Goal: Information Seeking & Learning: Understand process/instructions

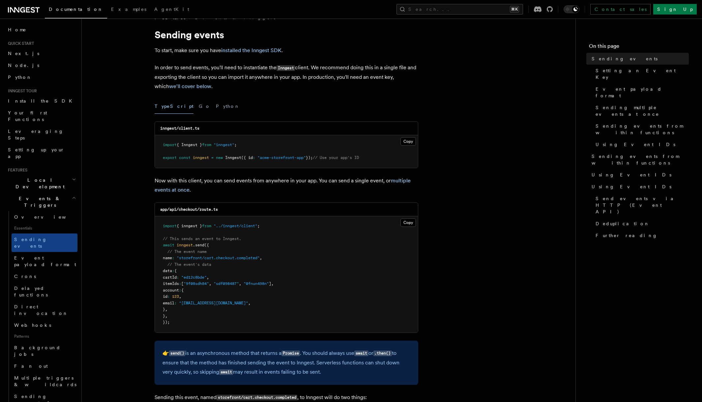
scroll to position [16, 0]
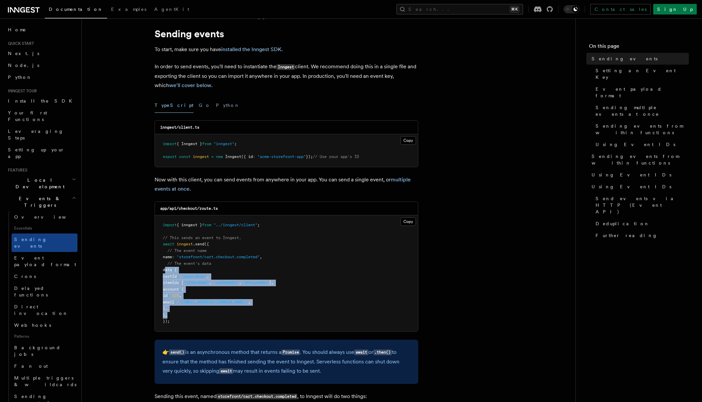
drag, startPoint x: 164, startPoint y: 270, endPoint x: 193, endPoint y: 318, distance: 56.2
click at [193, 318] on pre "import { inngest } from "../inngest/client" ; // This sends an event to Inngest…" at bounding box center [286, 273] width 263 height 116
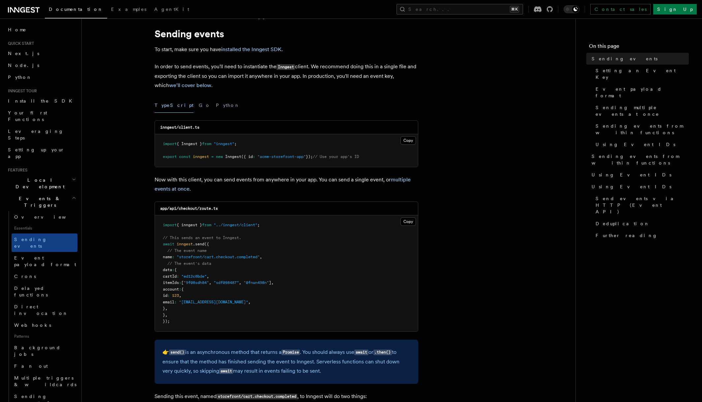
click at [224, 181] on p "Now with this client, you can send events from anywhere in your app. You can se…" at bounding box center [287, 184] width 264 height 18
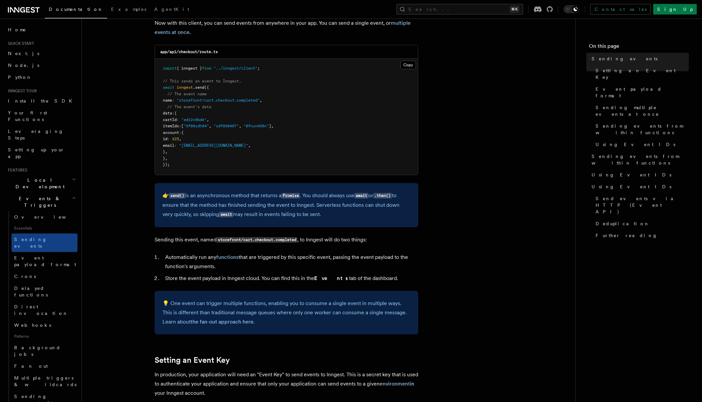
scroll to position [174, 0]
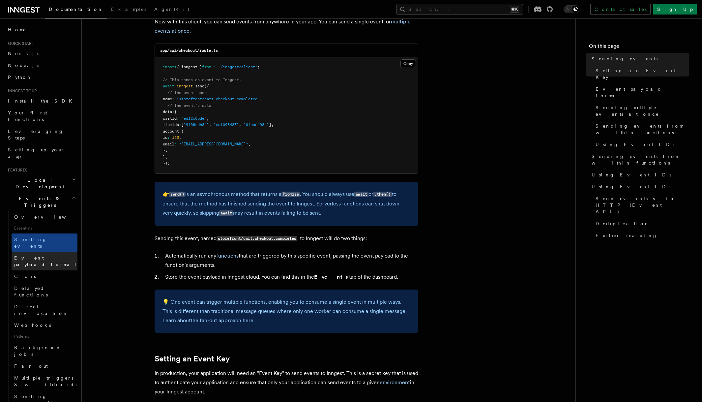
click at [61, 252] on link "Event payload format" at bounding box center [45, 261] width 66 height 18
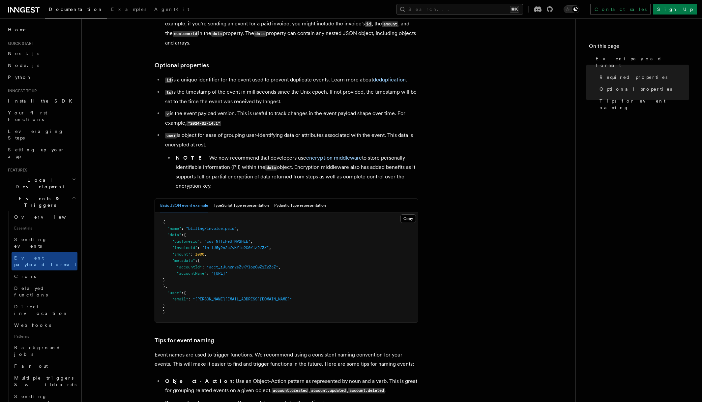
scroll to position [123, 0]
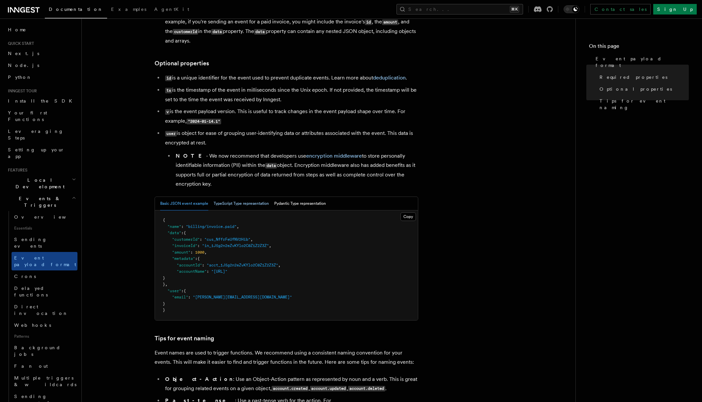
click at [227, 203] on button "TypeScript Type representation" at bounding box center [241, 204] width 55 height 14
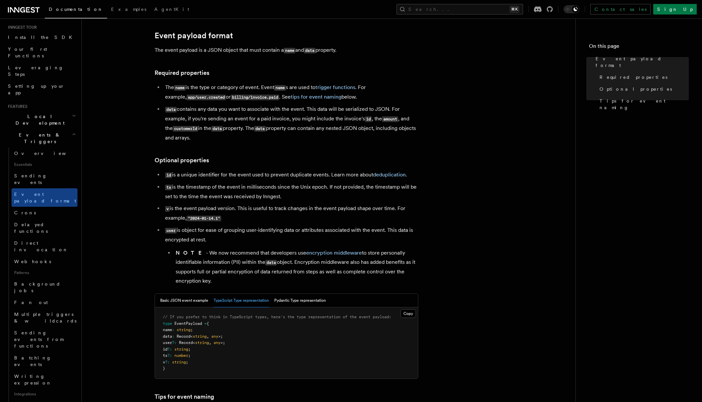
scroll to position [24, 0]
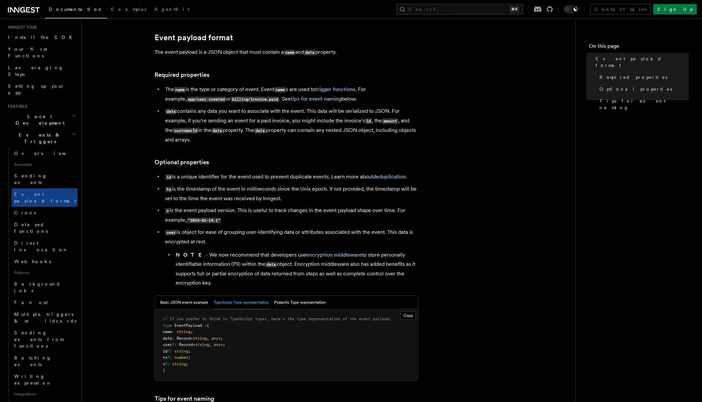
drag, startPoint x: 229, startPoint y: 110, endPoint x: 251, endPoint y: 136, distance: 34.2
click at [251, 136] on li "data contains any data you want to associate with the event. This data will be …" at bounding box center [290, 125] width 255 height 38
click at [250, 129] on li "data contains any data you want to associate with the event. This data will be …" at bounding box center [290, 125] width 255 height 38
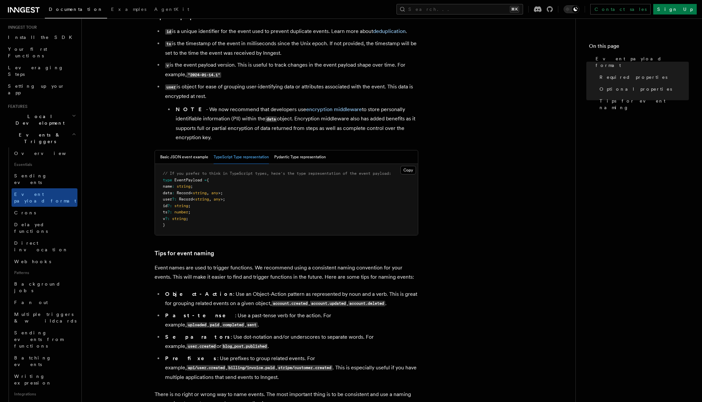
scroll to position [300, 0]
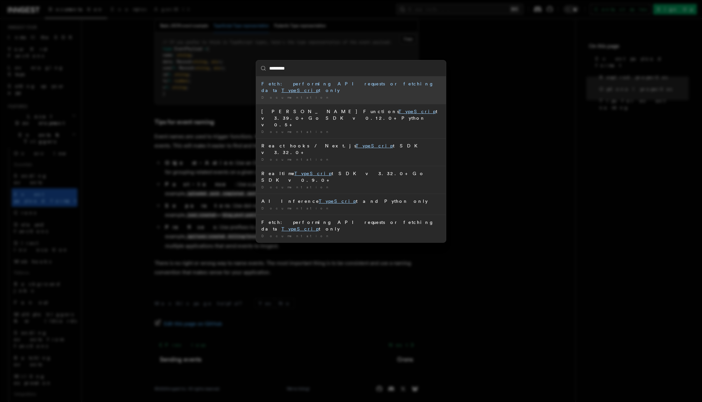
type input "**********"
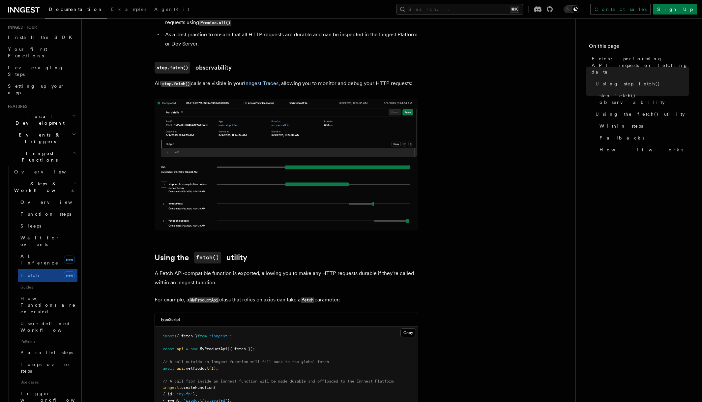
scroll to position [523, 0]
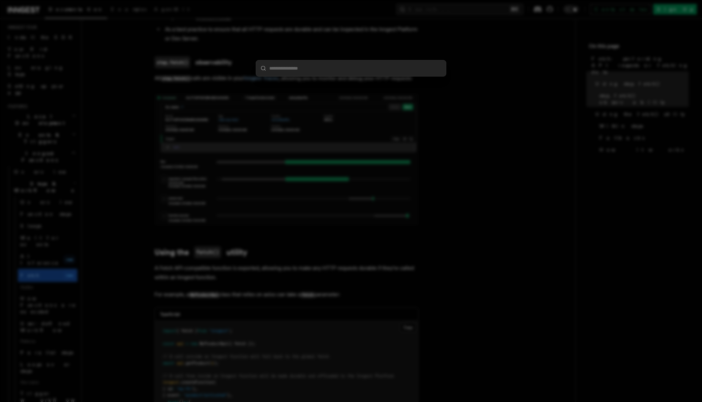
type input "*"
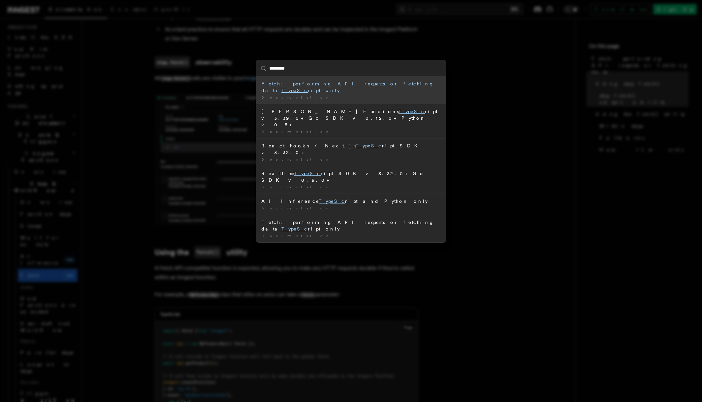
type input "**********"
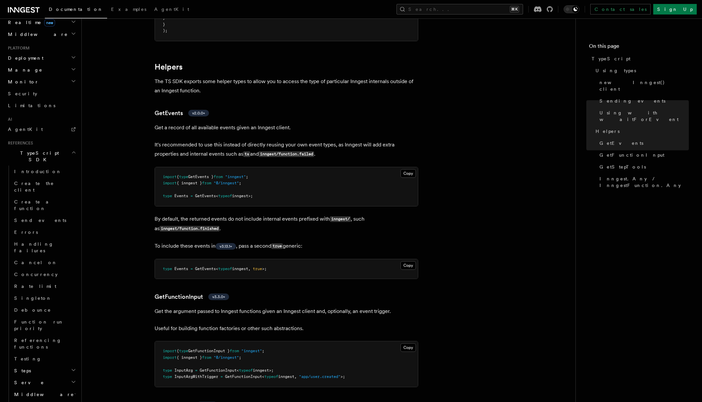
scroll to position [1283, 0]
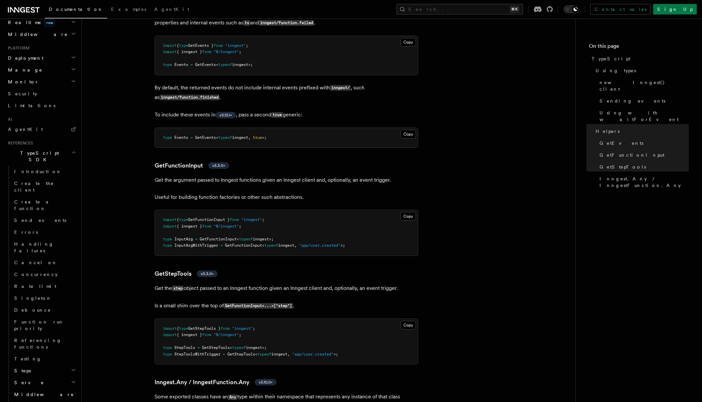
click at [298, 183] on p "Get the argument passed to Inngest functions given an Inngest client and, optio…" at bounding box center [287, 179] width 264 height 9
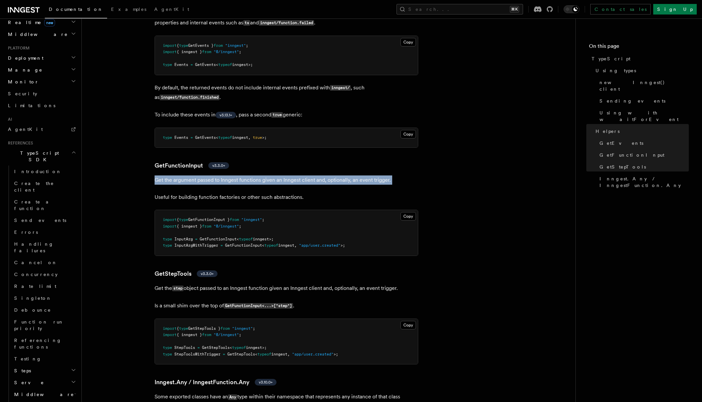
click at [298, 183] on p "Get the argument passed to Inngest functions given an Inngest client and, optio…" at bounding box center [287, 179] width 264 height 9
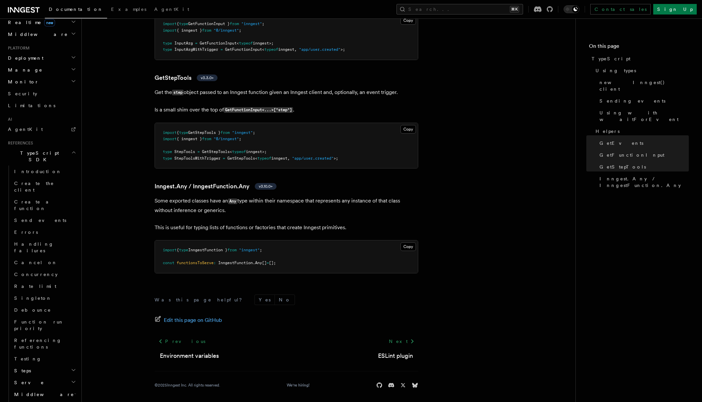
scroll to position [1479, 0]
click at [306, 200] on p "Some exported classes have an Any type within their namespace that represents a…" at bounding box center [287, 204] width 264 height 19
click at [61, 214] on link "Send events" at bounding box center [45, 220] width 66 height 12
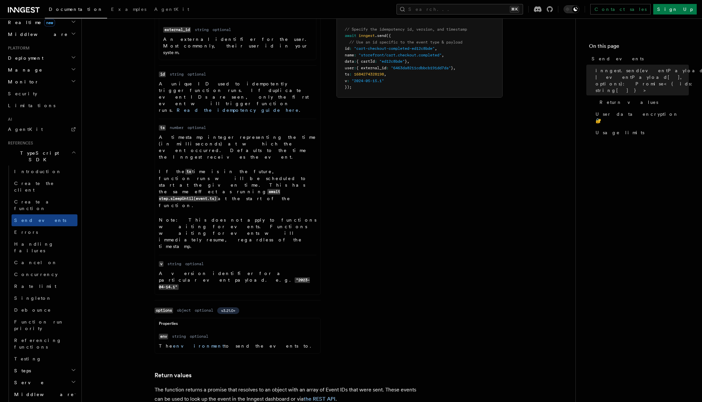
scroll to position [486, 0]
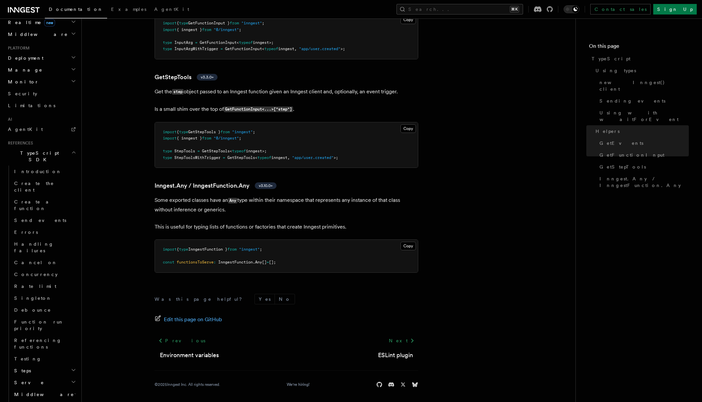
scroll to position [304, 0]
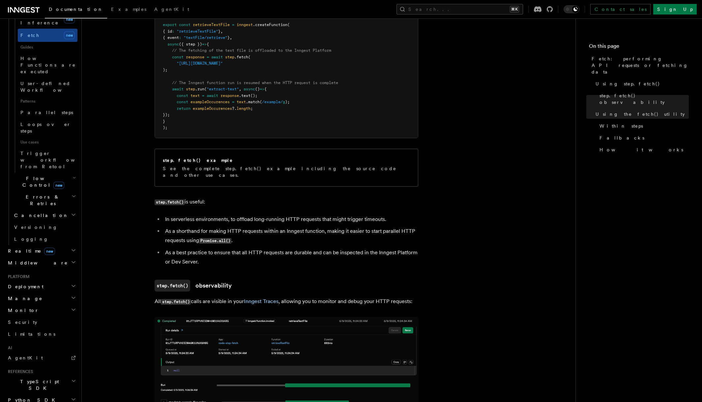
scroll to position [316, 0]
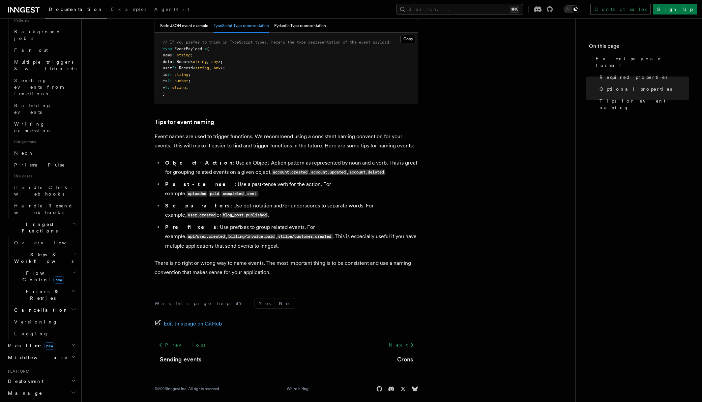
scroll to position [174, 0]
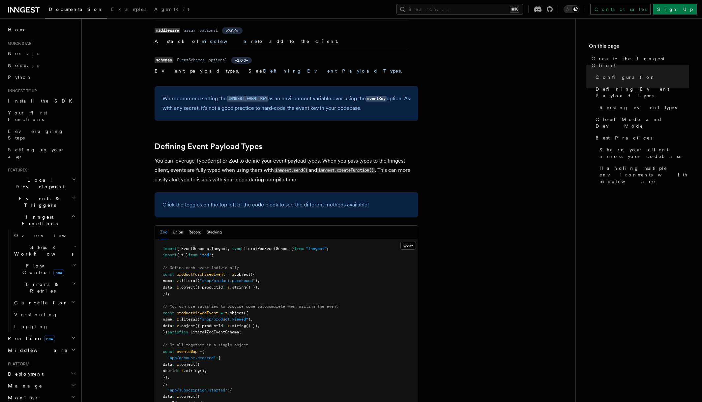
scroll to position [479, 0]
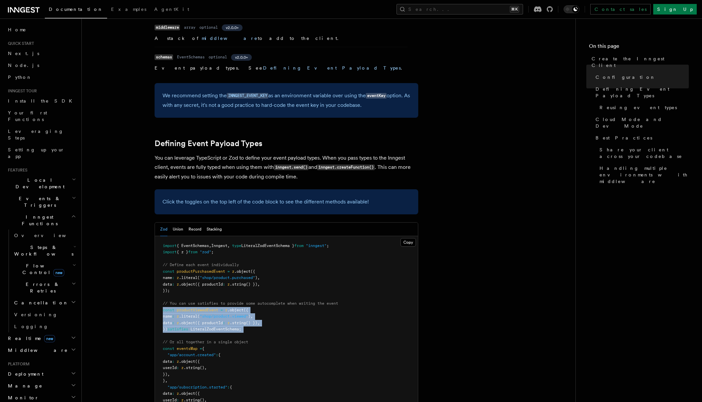
drag, startPoint x: 250, startPoint y: 284, endPoint x: 146, endPoint y: 261, distance: 105.9
click at [220, 307] on span at bounding box center [219, 309] width 2 height 5
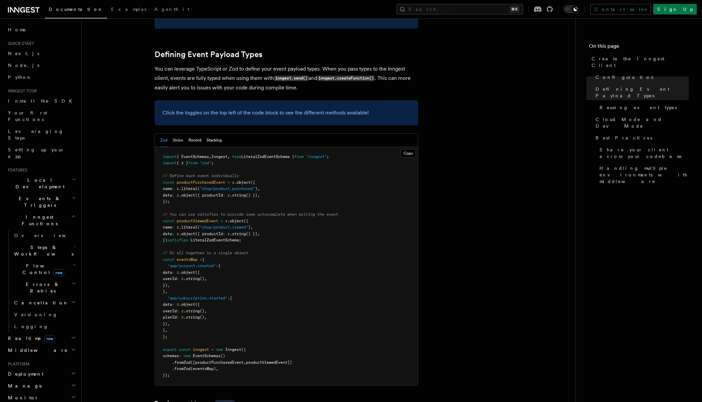
scroll to position [568, 0]
drag, startPoint x: 226, startPoint y: 297, endPoint x: 234, endPoint y: 319, distance: 23.9
click at [234, 319] on pre "import { EventSchemas , Inngest , type LiteralZodEventSchema } from "inngest" ;…" at bounding box center [286, 266] width 263 height 238
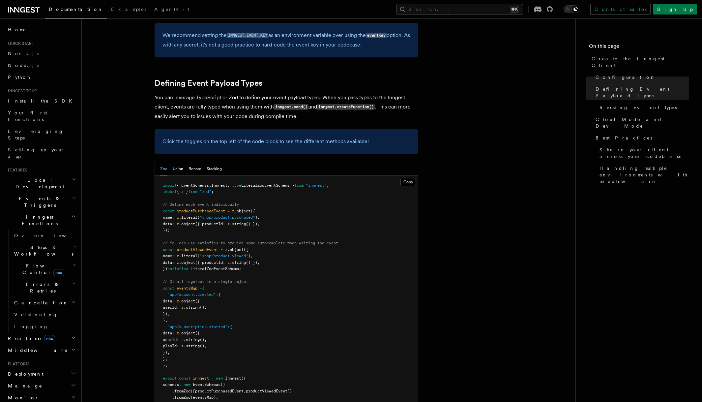
scroll to position [536, 0]
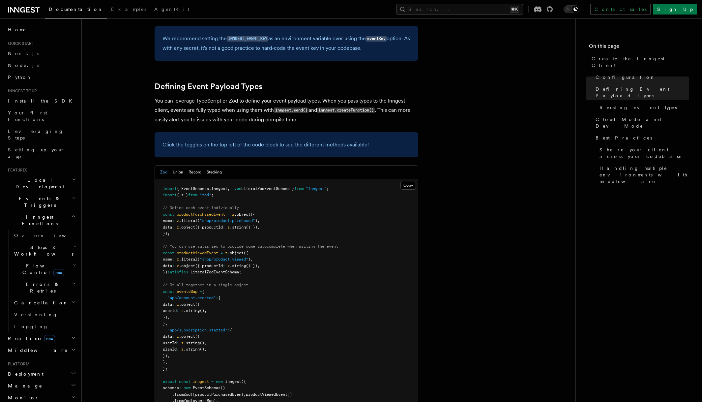
click at [216, 204] on pre "import { EventSchemas , Inngest , type LiteralZodEventSchema } from "inngest" ;…" at bounding box center [286, 298] width 263 height 238
click at [215, 250] on span "productViewedEvent" at bounding box center [198, 252] width 42 height 5
click at [205, 179] on pre "import { EventSchemas , Inngest , type LiteralZodEventSchema } from "inngest" ;…" at bounding box center [286, 298] width 263 height 238
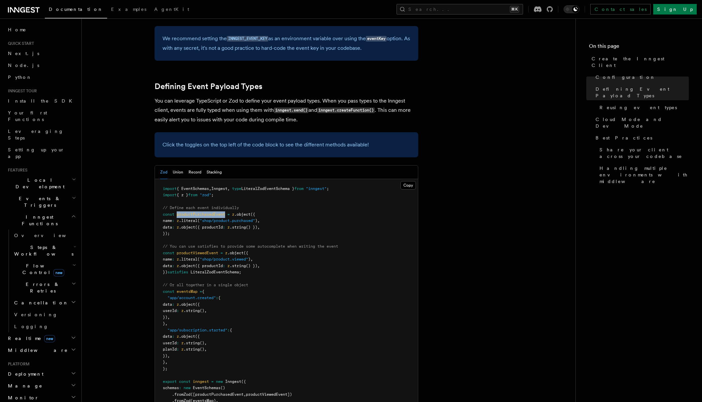
click at [205, 179] on pre "import { EventSchemas , Inngest , type LiteralZodEventSchema } from "inngest" ;…" at bounding box center [286, 298] width 263 height 238
click at [209, 218] on span ""shop/product.purchased"" at bounding box center [227, 220] width 55 height 5
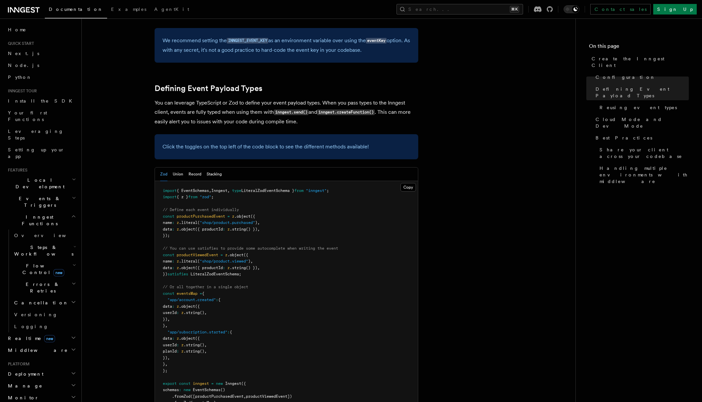
scroll to position [534, 0]
click at [397, 181] on pre "import { EventSchemas , Inngest , type LiteralZodEventSchema } from "inngest" ;…" at bounding box center [286, 300] width 263 height 238
click at [405, 183] on button "Copy Copied" at bounding box center [407, 187] width 15 height 9
click at [170, 317] on span "," at bounding box center [168, 319] width 2 height 5
drag, startPoint x: 162, startPoint y: 244, endPoint x: 185, endPoint y: 272, distance: 36.1
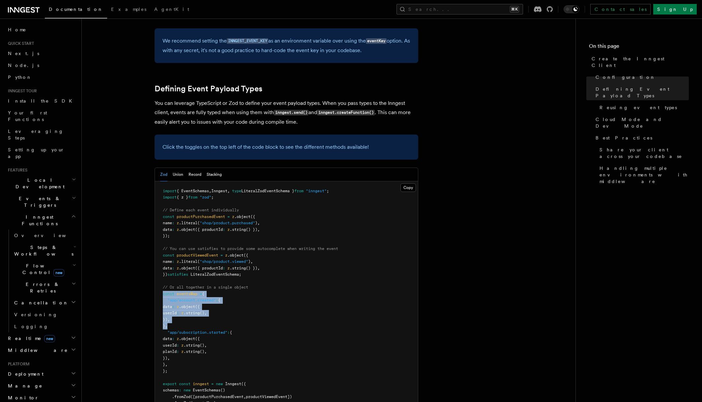
click at [185, 273] on pre "import { EventSchemas , Inngest , type LiteralZodEventSchema } from "inngest" ;…" at bounding box center [286, 300] width 263 height 238
click at [215, 388] on span "EventSchemas" at bounding box center [207, 390] width 28 height 5
click at [244, 340] on pre "import { EventSchemas , Inngest , type LiteralZodEventSchema } from "inngest" ;…" at bounding box center [286, 300] width 263 height 238
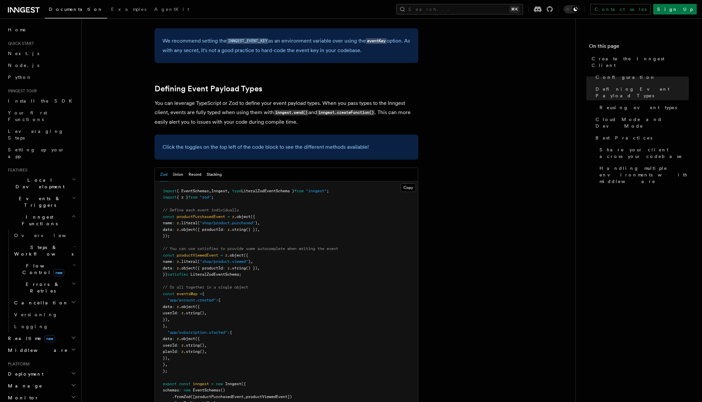
click at [244, 348] on pre "import { EventSchemas , Inngest , type LiteralZodEventSchema } from "inngest" ;…" at bounding box center [286, 300] width 263 height 238
click at [219, 388] on span "EventSchemas" at bounding box center [207, 390] width 28 height 5
click at [242, 340] on pre "import { EventSchemas , Inngest , type LiteralZodEventSchema } from "inngest" ;…" at bounding box center [286, 300] width 263 height 238
click at [239, 337] on pre "import { EventSchemas , Inngest , type LiteralZodEventSchema } from "inngest" ;…" at bounding box center [286, 300] width 263 height 238
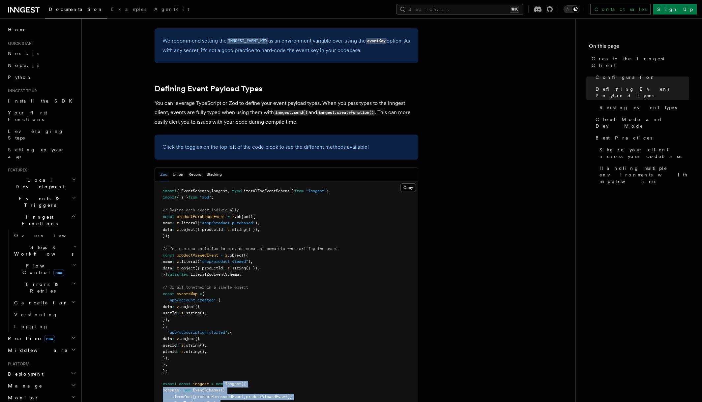
drag, startPoint x: 225, startPoint y: 331, endPoint x: 226, endPoint y: 358, distance: 26.7
click at [226, 358] on pre "import { EventSchemas , Inngest , type LiteralZodEventSchema } from "inngest" ;…" at bounding box center [286, 300] width 263 height 238
drag, startPoint x: 226, startPoint y: 360, endPoint x: 207, endPoint y: 325, distance: 40.4
click at [207, 325] on pre "import { EventSchemas , Inngest , type LiteralZodEventSchema } from "inngest" ;…" at bounding box center [286, 300] width 263 height 238
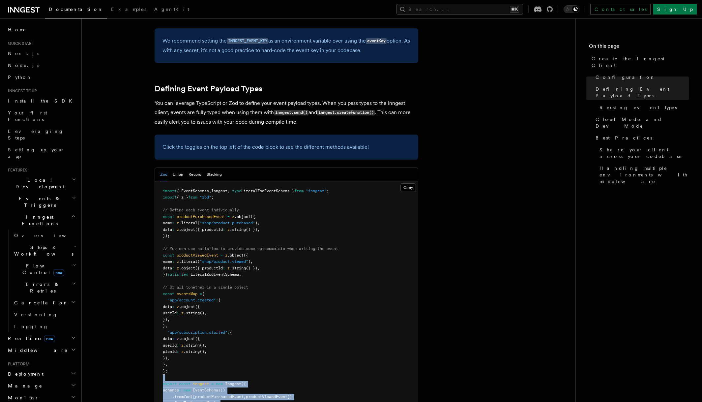
click at [207, 325] on pre "import { EventSchemas , Inngest , type LiteralZodEventSchema } from "inngest" ;…" at bounding box center [286, 300] width 263 height 238
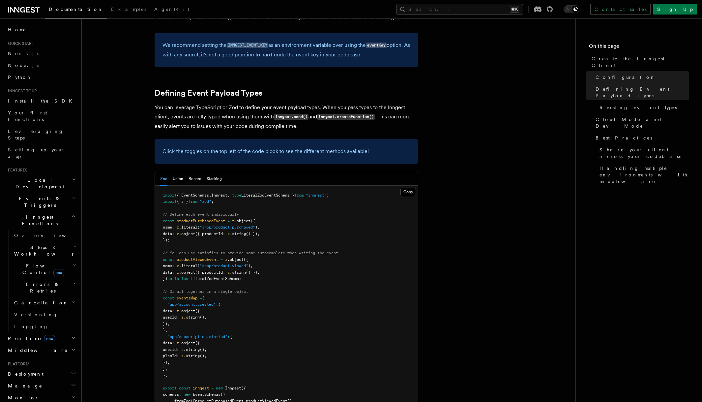
scroll to position [529, 0]
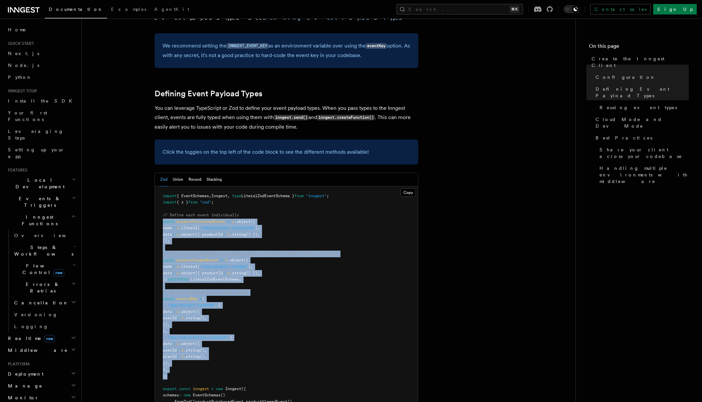
drag, startPoint x: 208, startPoint y: 323, endPoint x: 159, endPoint y: 171, distance: 159.4
click at [159, 186] on pre "import { EventSchemas , Inngest , type LiteralZodEventSchema } from "inngest" ;…" at bounding box center [286, 305] width 263 height 238
click at [175, 186] on pre "import { EventSchemas , Inngest , type LiteralZodEventSchema } from "inngest" ;…" at bounding box center [286, 305] width 263 height 238
click at [170, 186] on pre "import { EventSchemas , Inngest , type LiteralZodEventSchema } from "inngest" ;…" at bounding box center [286, 305] width 263 height 238
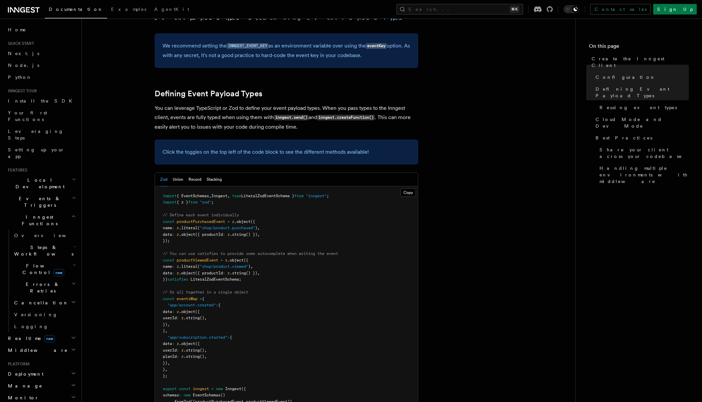
click at [192, 213] on span "// Define each event individually" at bounding box center [201, 215] width 76 height 5
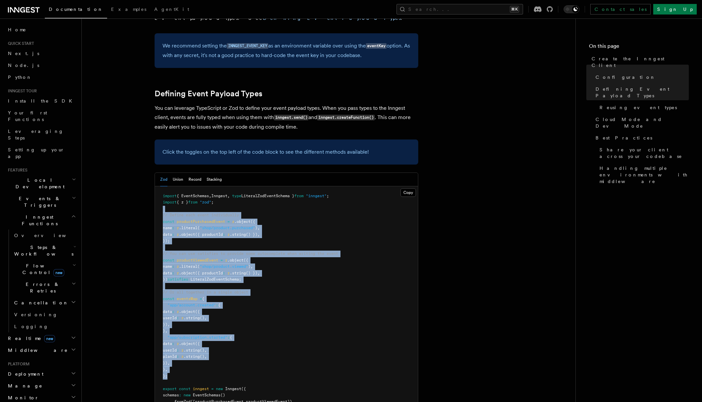
drag, startPoint x: 193, startPoint y: 159, endPoint x: 209, endPoint y: 325, distance: 166.2
click at [209, 325] on pre "import { EventSchemas , Inngest , type LiteralZodEventSchema } from "inngest" ;…" at bounding box center [286, 305] width 263 height 238
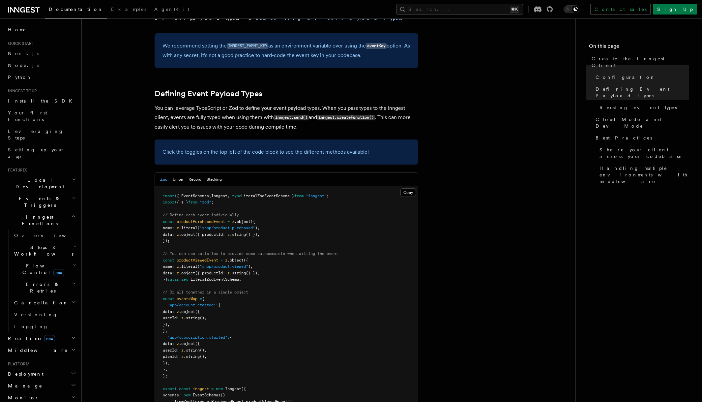
click at [288, 103] on p "You can leverage TypeScript or Zod to define your event payload types. When you…" at bounding box center [287, 117] width 264 height 28
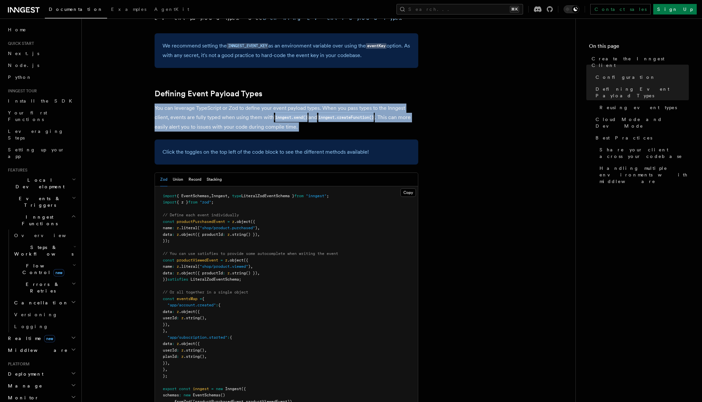
click at [288, 103] on p "You can leverage TypeScript or Zod to define your event payload types. When you…" at bounding box center [287, 117] width 264 height 28
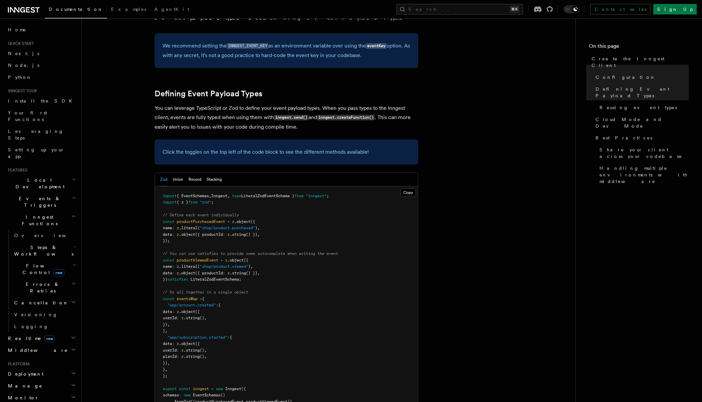
click at [219, 103] on p "You can leverage TypeScript or Zod to define your event payload types. When you…" at bounding box center [287, 117] width 264 height 28
drag, startPoint x: 219, startPoint y: 65, endPoint x: 304, endPoint y: 67, distance: 84.4
click at [304, 103] on p "You can leverage TypeScript or Zod to define your event payload types. When you…" at bounding box center [287, 117] width 264 height 28
click at [304, 115] on code "inngest.send()" at bounding box center [291, 118] width 35 height 6
drag, startPoint x: 304, startPoint y: 67, endPoint x: 210, endPoint y: 67, distance: 93.6
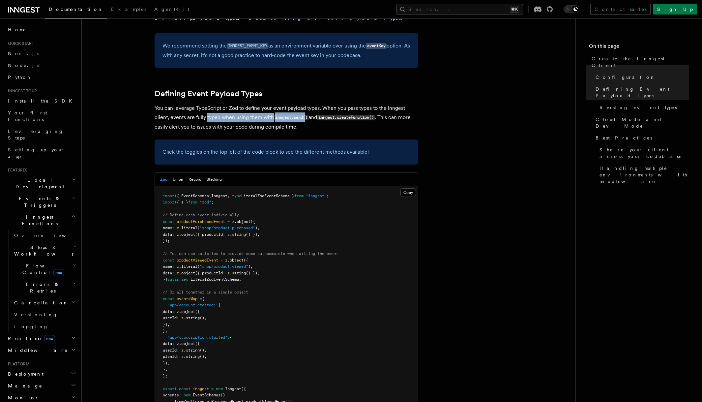
click at [210, 103] on p "You can leverage TypeScript or Zod to define your event payload types. When you…" at bounding box center [287, 117] width 264 height 28
drag, startPoint x: 197, startPoint y: 67, endPoint x: 327, endPoint y: 69, distance: 129.9
click at [327, 103] on p "You can leverage TypeScript or Zod to define your event payload types. When you…" at bounding box center [287, 117] width 264 height 28
click at [340, 115] on code "inngest.createFunction()" at bounding box center [346, 118] width 58 height 6
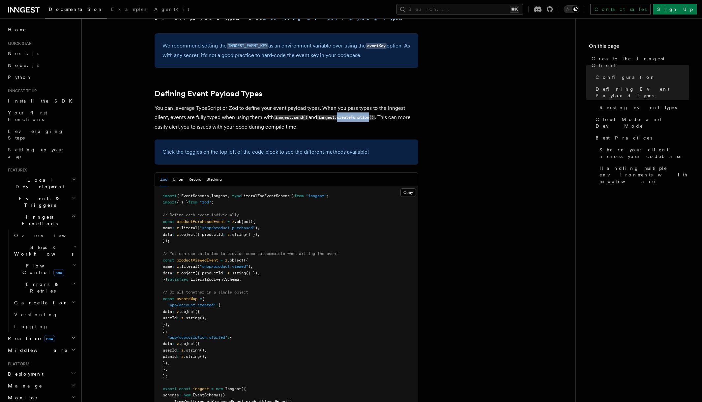
click at [340, 115] on code "inngest.createFunction()" at bounding box center [346, 118] width 58 height 6
click at [353, 115] on code "inngest.createFunction()" at bounding box center [346, 118] width 58 height 6
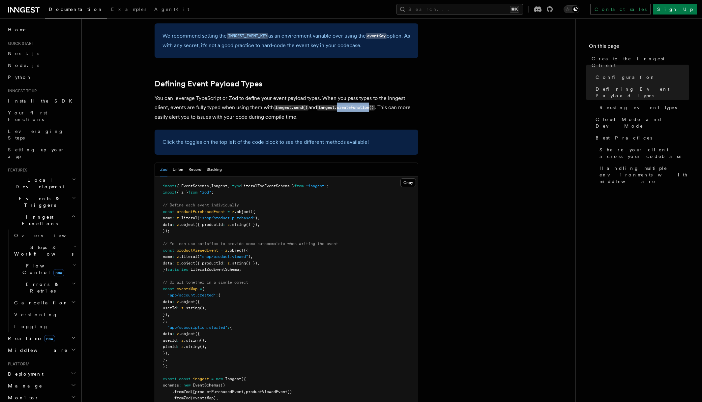
scroll to position [541, 0]
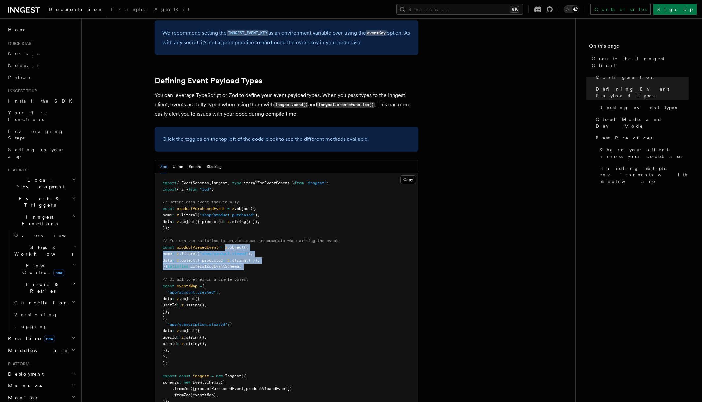
drag, startPoint x: 227, startPoint y: 195, endPoint x: 248, endPoint y: 224, distance: 35.0
click at [248, 224] on pre "import { EventSchemas , Inngest , type LiteralZodEventSchema } from "inngest" ;…" at bounding box center [286, 292] width 263 height 238
click at [265, 218] on pre "import { EventSchemas , Inngest , type LiteralZodEventSchema } from "inngest" ;…" at bounding box center [286, 292] width 263 height 238
drag, startPoint x: 181, startPoint y: 203, endPoint x: 273, endPoint y: 209, distance: 91.8
click at [273, 209] on pre "import { EventSchemas , Inngest , type LiteralZodEventSchema } from "inngest" ;…" at bounding box center [286, 292] width 263 height 238
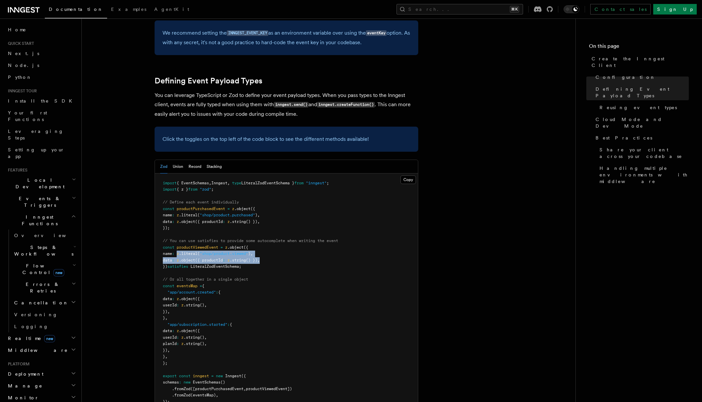
copy code "z .literal ( "shop/product.viewed" ) , data : z .object ({ productId : z .strin…"
click at [264, 197] on pre "import { EventSchemas , Inngest , type LiteralZodEventSchema } from "inngest" ;…" at bounding box center [286, 292] width 263 height 238
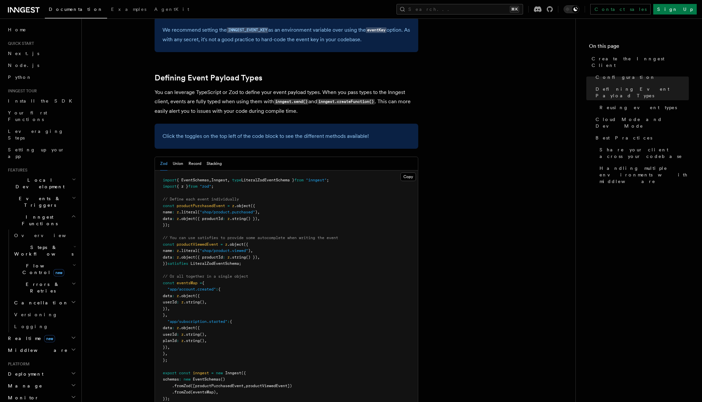
scroll to position [545, 0]
click at [266, 213] on pre "import { EventSchemas , Inngest , type LiteralZodEventSchema } from "inngest" ;…" at bounding box center [286, 288] width 263 height 238
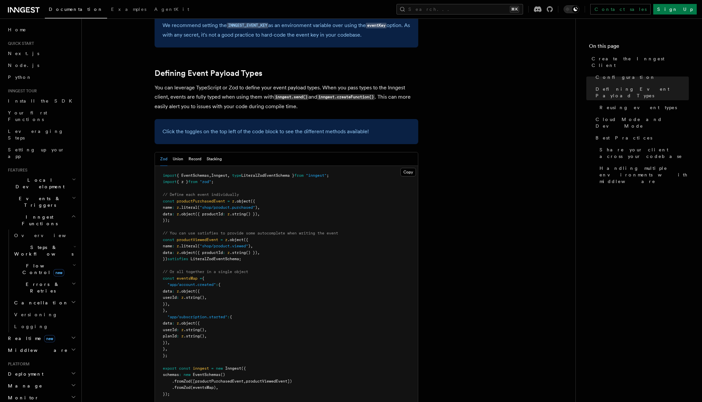
scroll to position [551, 0]
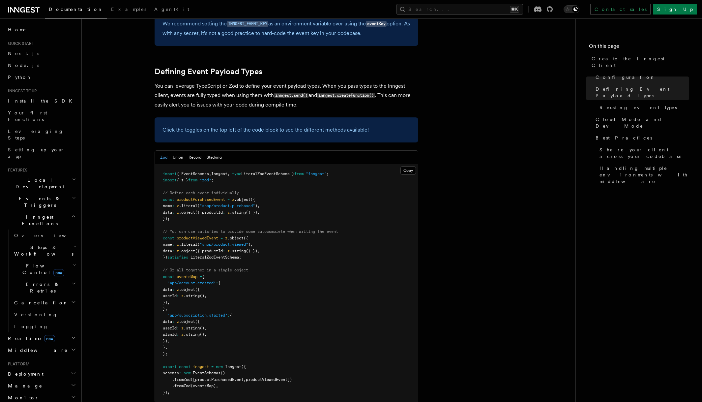
click at [172, 242] on span "name" at bounding box center [167, 244] width 9 height 5
copy span "name"
drag, startPoint x: 183, startPoint y: 192, endPoint x: 257, endPoint y: 194, distance: 74.5
click at [253, 242] on span "name : z .literal ( "shop/product.viewed" ) ," at bounding box center [208, 244] width 90 height 5
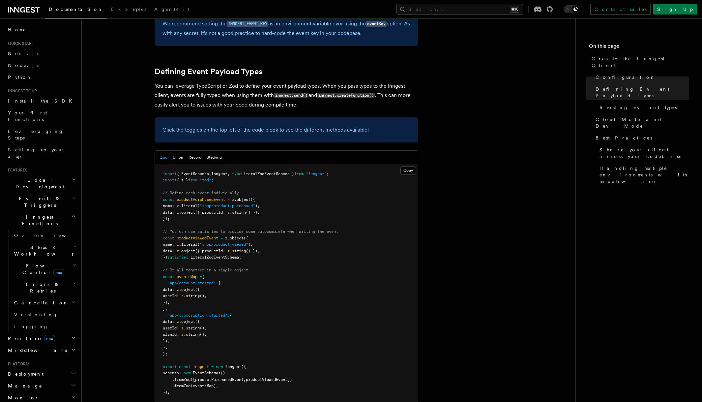
click at [209, 236] on span "productViewedEvent" at bounding box center [198, 238] width 42 height 5
click at [225, 370] on span "()" at bounding box center [222, 372] width 5 height 5
click at [182, 377] on span ".fromZod" at bounding box center [181, 379] width 18 height 5
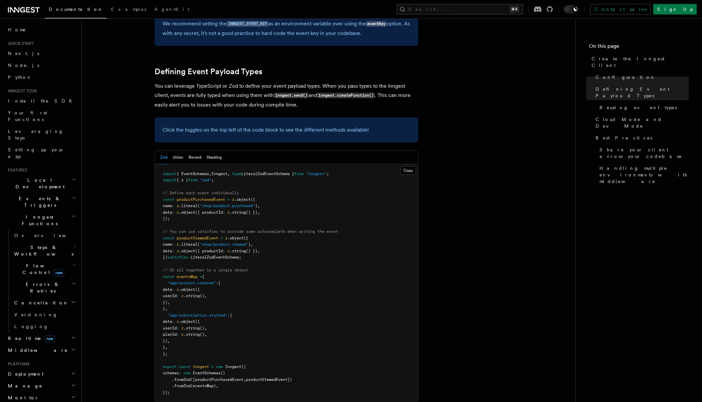
click at [197, 383] on span "(eventsMap)" at bounding box center [202, 385] width 25 height 5
copy span "eventsMap"
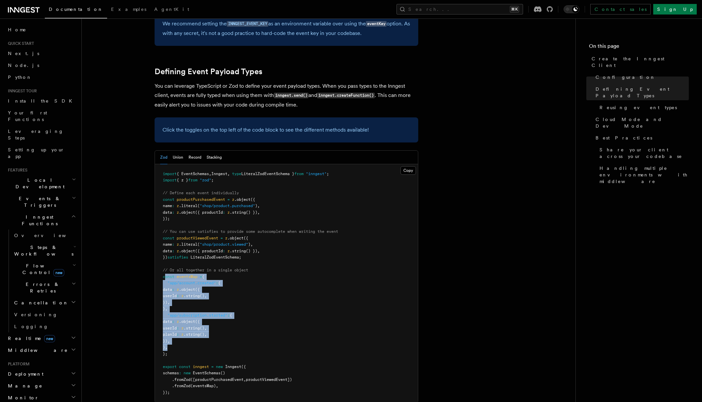
drag, startPoint x: 165, startPoint y: 223, endPoint x: 190, endPoint y: 299, distance: 80.0
click at [190, 299] on pre "import { EventSchemas , Inngest , type LiteralZodEventSchema } from "inngest" ;…" at bounding box center [286, 283] width 263 height 238
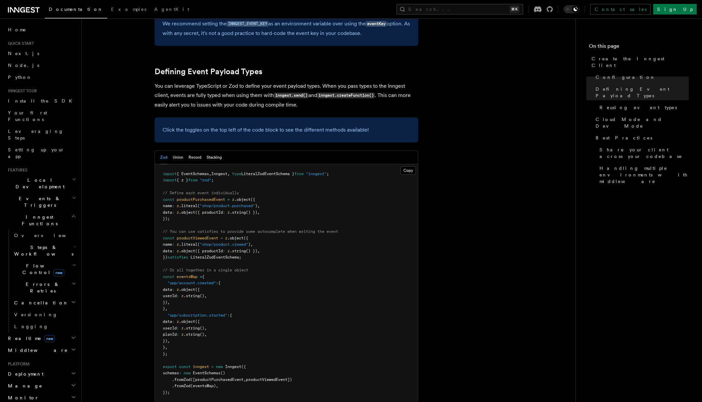
click at [190, 299] on pre "import { EventSchemas , Inngest , type LiteralZodEventSchema } from "inngest" ;…" at bounding box center [286, 283] width 263 height 238
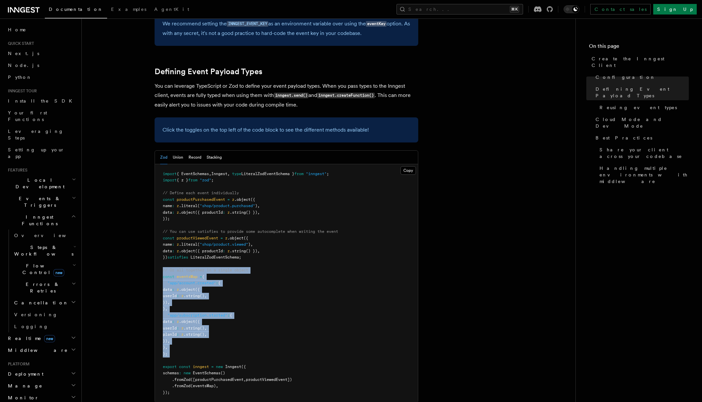
drag, startPoint x: 190, startPoint y: 299, endPoint x: 162, endPoint y: 220, distance: 83.6
click at [162, 220] on pre "import { EventSchemas , Inngest , type LiteralZodEventSchema } from "inngest" ;…" at bounding box center [286, 283] width 263 height 238
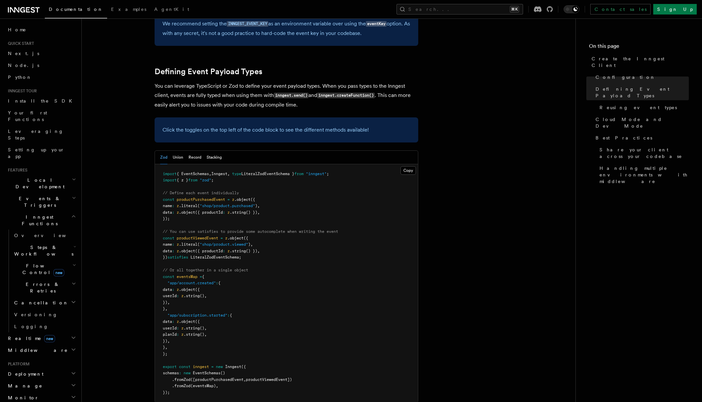
click at [190, 255] on span at bounding box center [189, 257] width 2 height 5
drag, startPoint x: 190, startPoint y: 213, endPoint x: 160, endPoint y: 186, distance: 40.2
click at [160, 186] on pre "import { EventSchemas , Inngest , type LiteralZodEventSchema } from "inngest" ;…" at bounding box center [286, 283] width 263 height 238
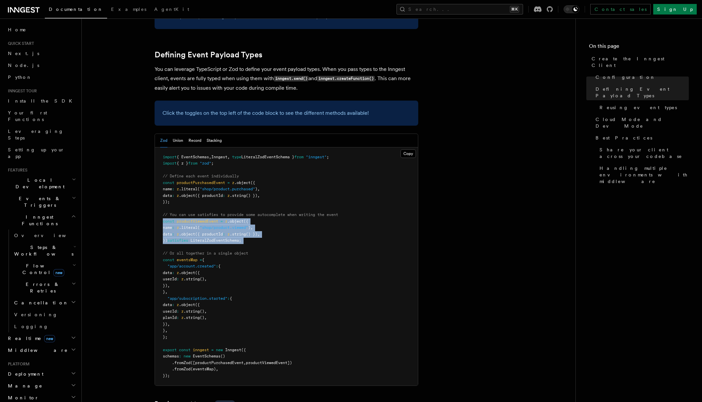
scroll to position [569, 0]
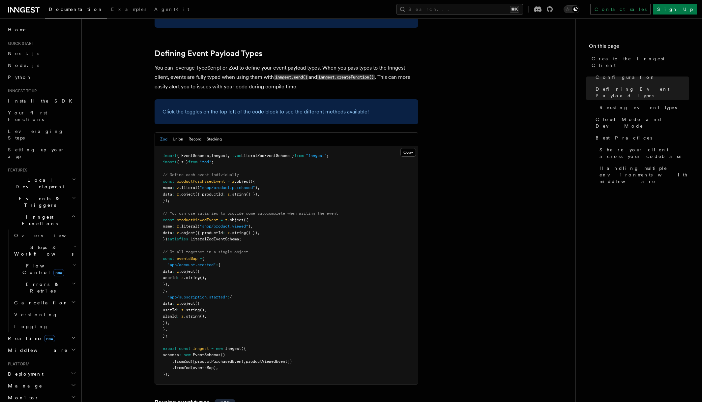
click at [283, 202] on pre "import { EventSchemas , Inngest , type LiteralZodEventSchema } from "inngest" ;…" at bounding box center [286, 265] width 263 height 238
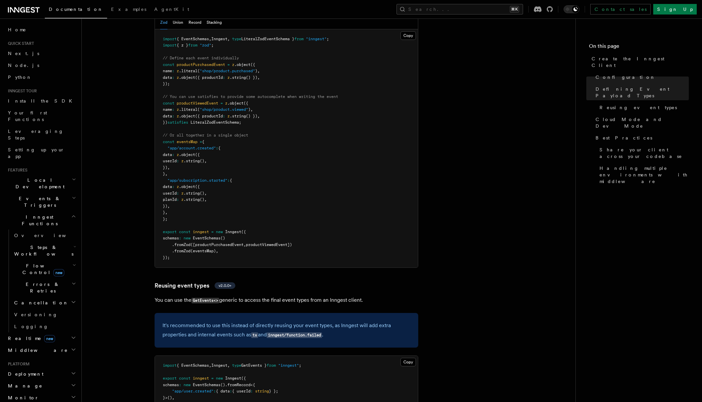
scroll to position [686, 0]
click at [275, 295] on p "You can use the GetEvents<> generic to access the final event types from an Inn…" at bounding box center [287, 300] width 264 height 10
click at [276, 254] on article "References TypeScript SDK Create the Inngest Client The Inngest client object i…" at bounding box center [328, 269] width 473 height 1852
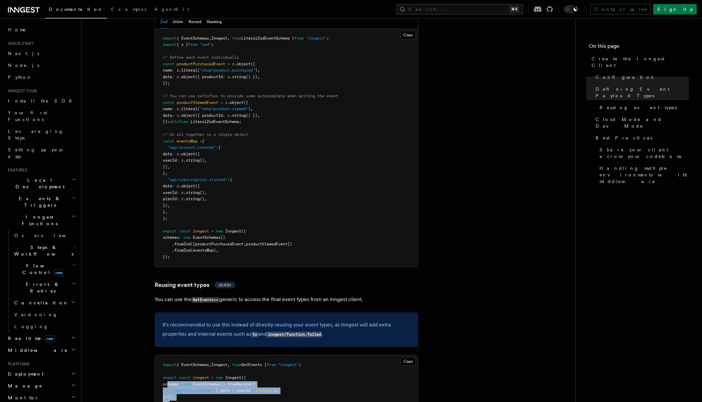
drag, startPoint x: 168, startPoint y: 333, endPoint x: 175, endPoint y: 351, distance: 19.8
click at [175, 355] on pre "import { EventSchemas , Inngest , type GetEvents } from "inngest" ; export cons…" at bounding box center [286, 393] width 263 height 77
click at [185, 355] on pre "import { EventSchemas , Inngest , type GetEvents } from "inngest" ; export cons…" at bounding box center [286, 393] width 263 height 77
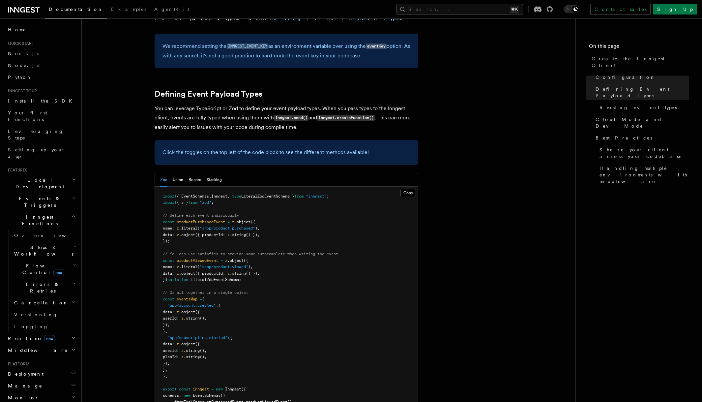
scroll to position [528, 0]
click at [182, 174] on button "Union" at bounding box center [178, 181] width 11 height 14
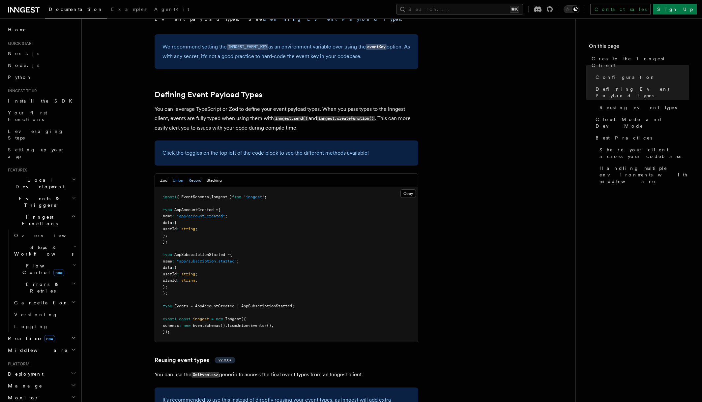
click at [196, 174] on button "Record" at bounding box center [195, 181] width 13 height 14
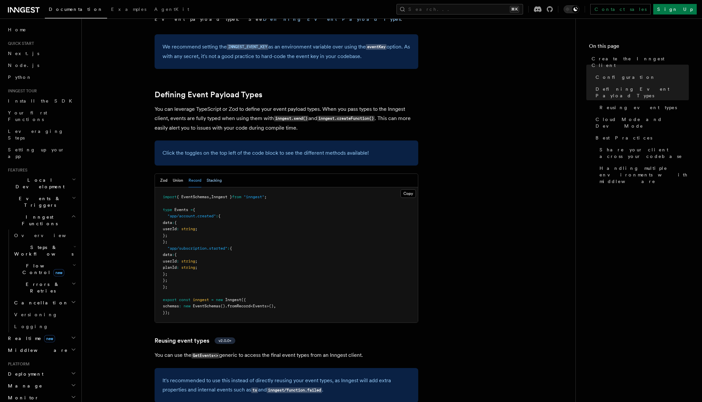
click at [212, 174] on button "Stacking" at bounding box center [214, 181] width 15 height 14
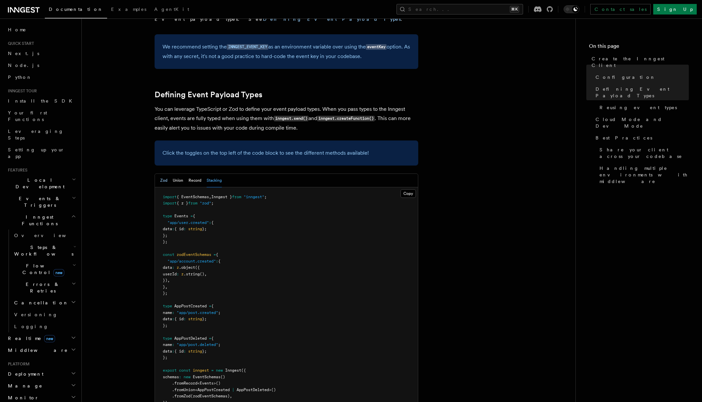
click at [162, 174] on button "Zod" at bounding box center [163, 181] width 7 height 14
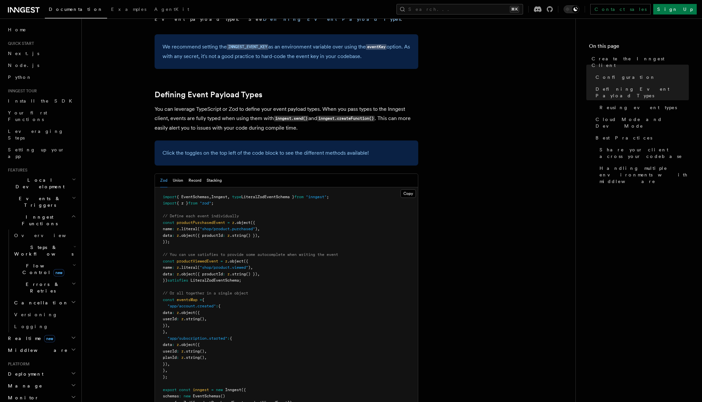
click at [231, 259] on span ".object" at bounding box center [235, 261] width 16 height 5
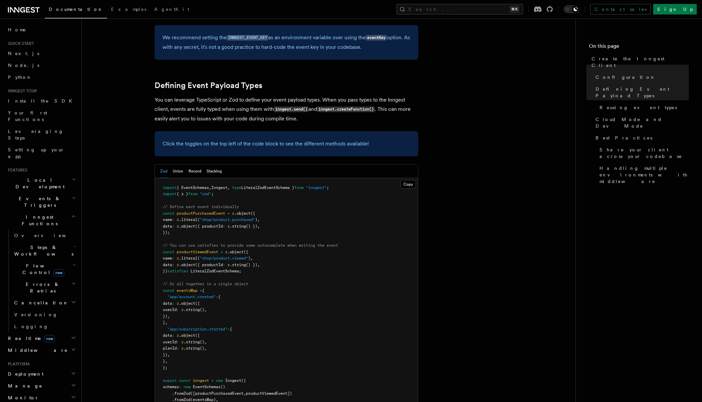
scroll to position [541, 0]
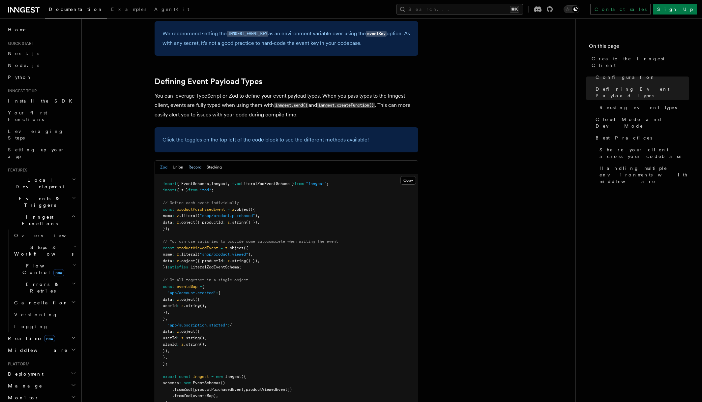
click at [192, 161] on button "Record" at bounding box center [195, 168] width 13 height 14
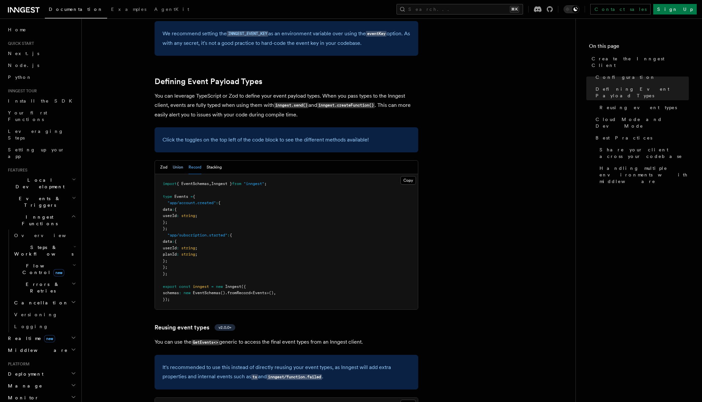
click at [175, 161] on button "Union" at bounding box center [178, 168] width 11 height 14
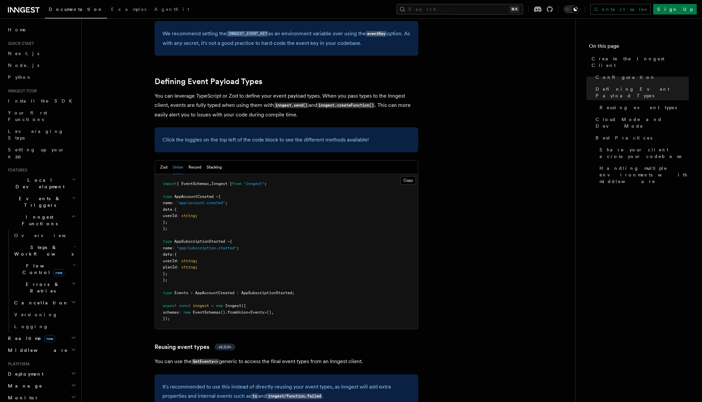
click at [160, 161] on div "Zod Union Record Stacking" at bounding box center [286, 168] width 263 height 14
click at [162, 161] on button "Zod" at bounding box center [163, 168] width 7 height 14
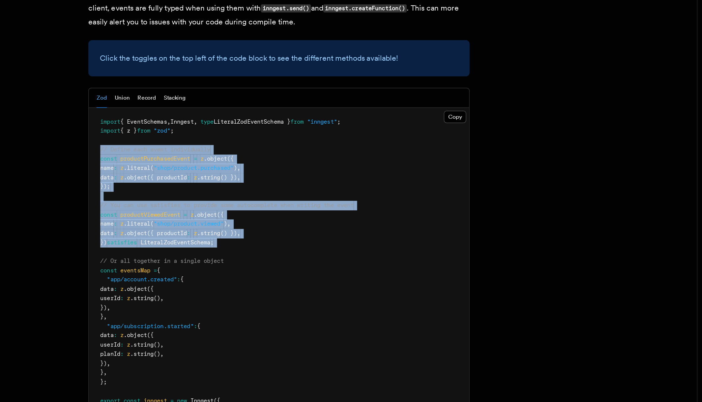
drag, startPoint x: 161, startPoint y: 152, endPoint x: 189, endPoint y: 220, distance: 73.8
click at [189, 220] on pre "import { EventSchemas , Inngest , type LiteralZodEventSchema } from "inngest" ;…" at bounding box center [286, 293] width 263 height 238
click at [261, 220] on pre "import { EventSchemas , Inngest , type LiteralZodEventSchema } from "inngest" ;…" at bounding box center [286, 293] width 263 height 238
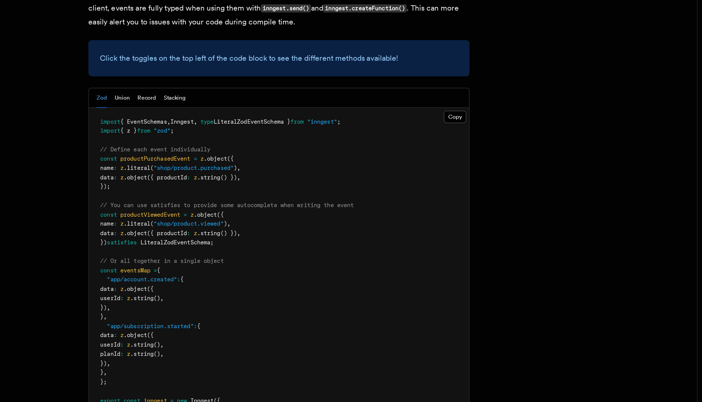
click at [179, 265] on span "satisfies" at bounding box center [177, 267] width 21 height 5
click at [267, 219] on pre "import { EventSchemas , Inngest , type LiteralZodEventSchema } from "inngest" ;…" at bounding box center [286, 293] width 263 height 238
click at [181, 265] on span "satisfies" at bounding box center [177, 267] width 21 height 5
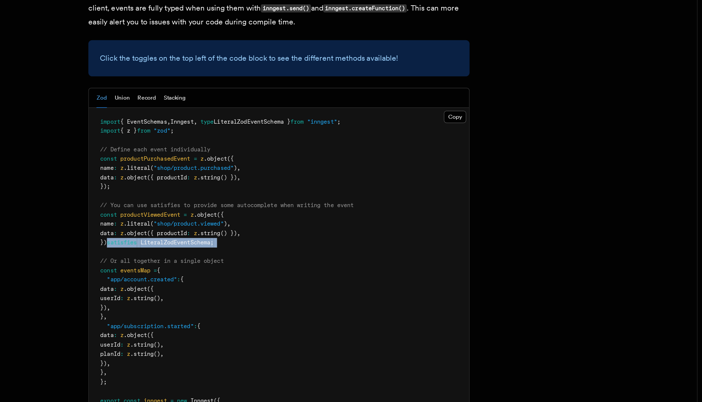
click at [260, 214] on pre "import { EventSchemas , Inngest , type LiteralZodEventSchema } from "inngest" ;…" at bounding box center [286, 293] width 263 height 238
click at [191, 177] on pre "import { EventSchemas , Inngest , type LiteralZodEventSchema } from "inngest" ;…" at bounding box center [286, 293] width 263 height 238
click at [211, 213] on span ""shop/product.purchased"" at bounding box center [227, 215] width 55 height 5
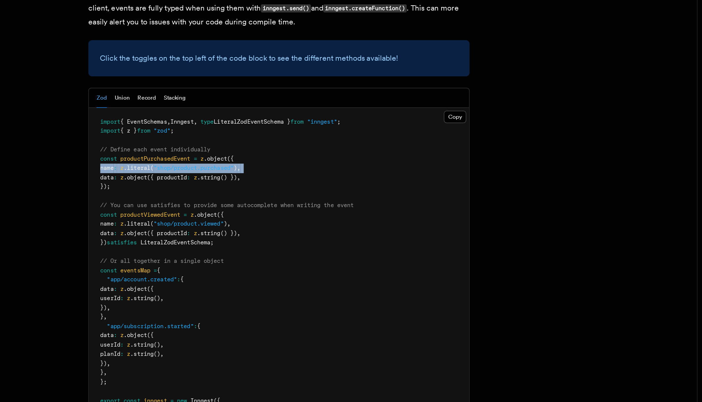
click at [211, 213] on span ""shop/product.purchased"" at bounding box center [227, 215] width 55 height 5
click at [210, 220] on span "({ productId" at bounding box center [209, 222] width 28 height 5
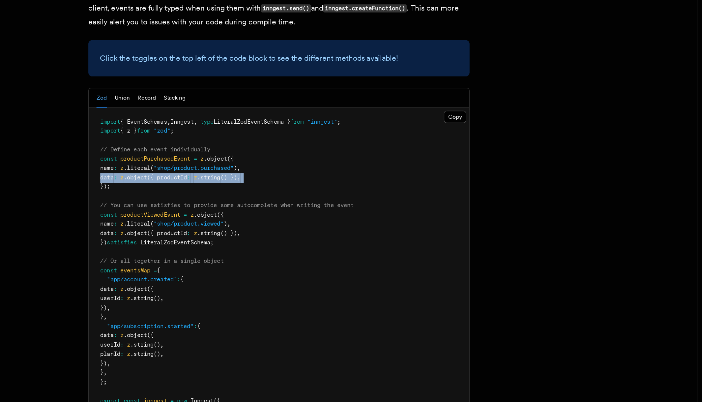
click at [210, 220] on span "({ productId" at bounding box center [209, 222] width 28 height 5
click at [215, 187] on pre "import { EventSchemas , Inngest , type LiteralZodEventSchema } from "inngest" ;…" at bounding box center [286, 293] width 263 height 238
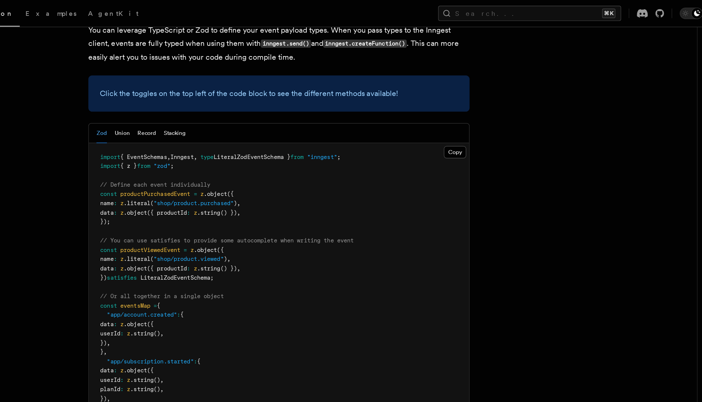
scroll to position [615, 0]
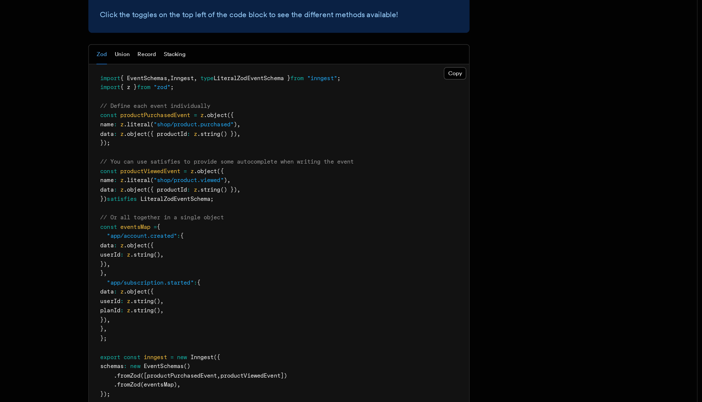
click at [127, 237] on article "References TypeScript SDK Create the Inngest Client The Inngest client object i…" at bounding box center [328, 340] width 473 height 1852
